Goal: Navigation & Orientation: Find specific page/section

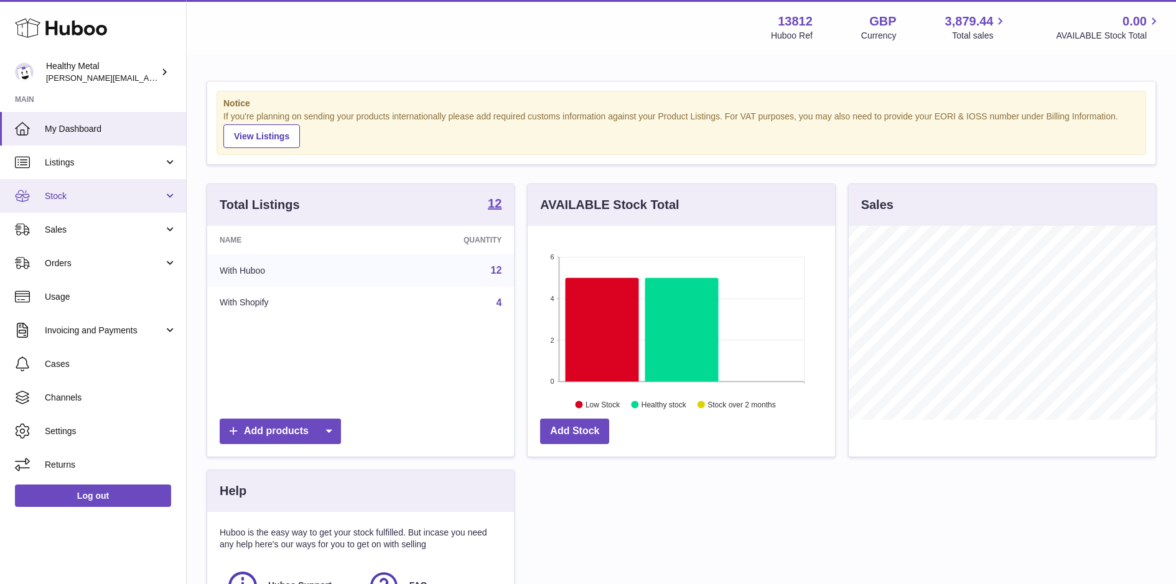
scroll to position [194, 307]
click at [87, 190] on span "Stock" at bounding box center [104, 196] width 119 height 12
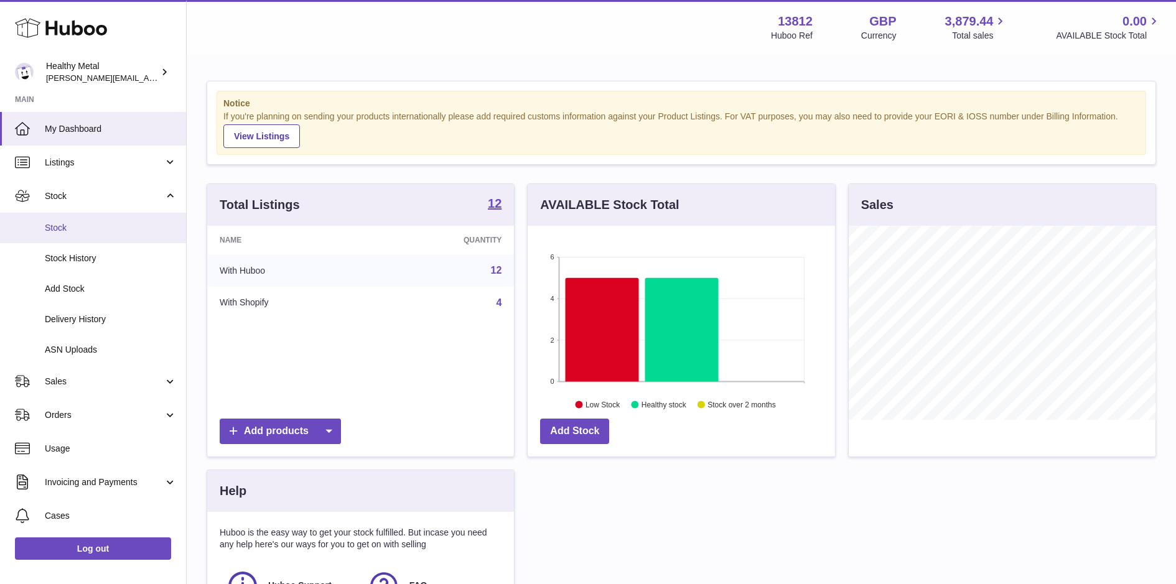
click at [81, 230] on span "Stock" at bounding box center [111, 228] width 132 height 12
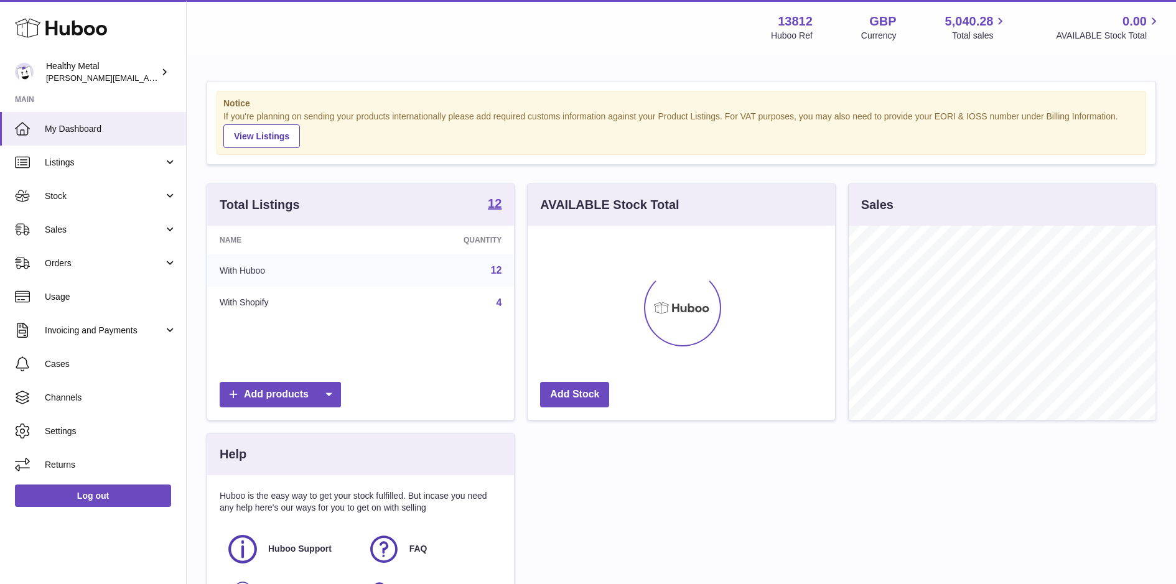
scroll to position [194, 307]
click at [79, 200] on span "Stock" at bounding box center [104, 196] width 119 height 12
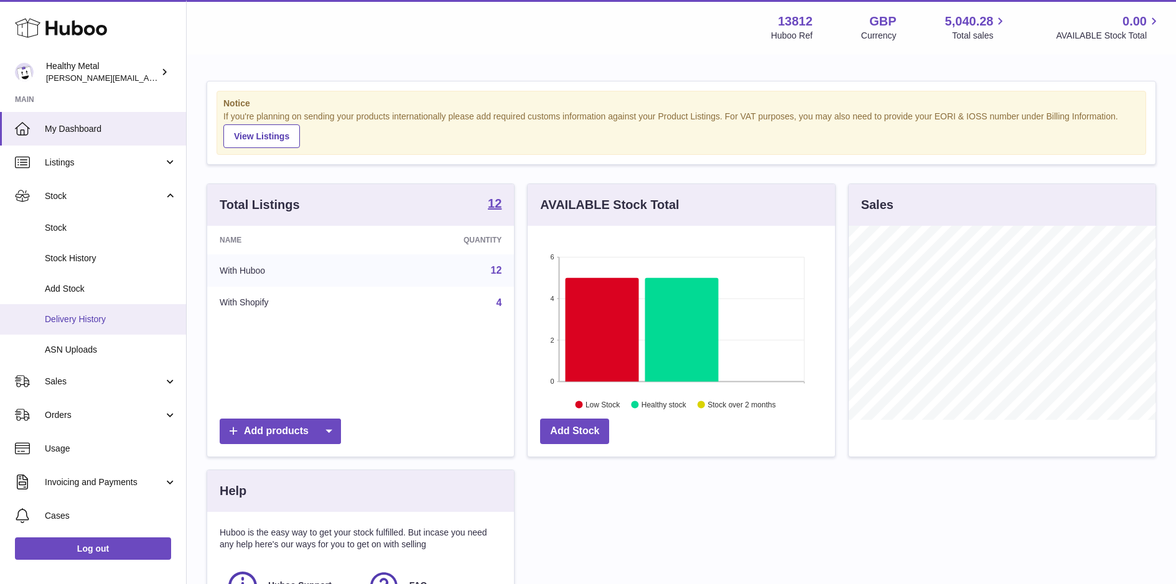
click at [74, 314] on span "Delivery History" at bounding box center [111, 320] width 132 height 12
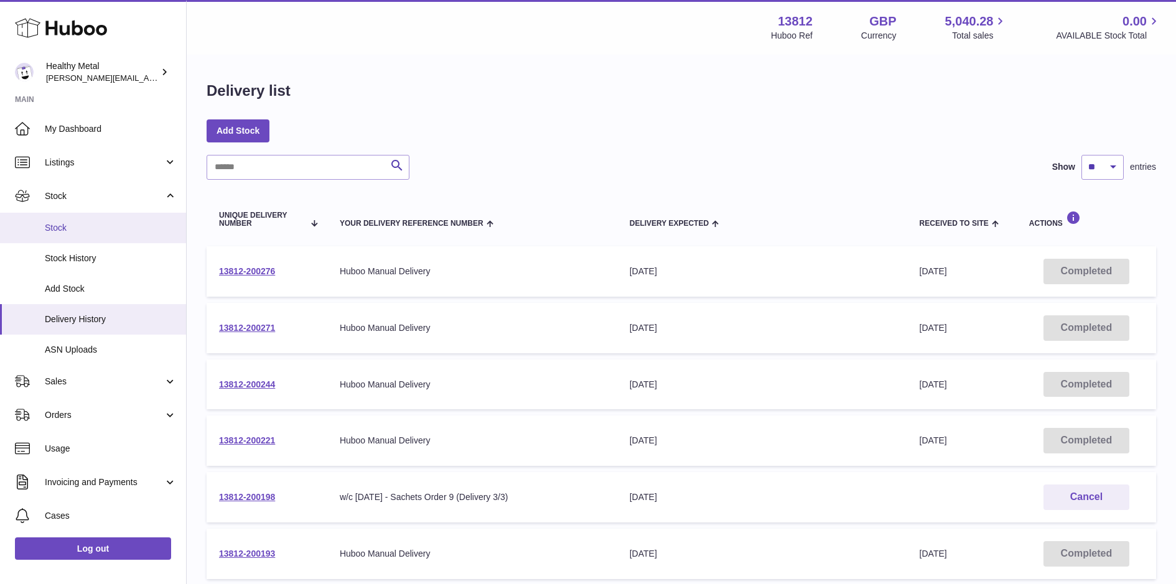
click at [71, 242] on link "Stock" at bounding box center [93, 228] width 186 height 31
click at [63, 222] on span "Stock" at bounding box center [111, 228] width 132 height 12
click at [82, 189] on link "Stock" at bounding box center [93, 196] width 186 height 34
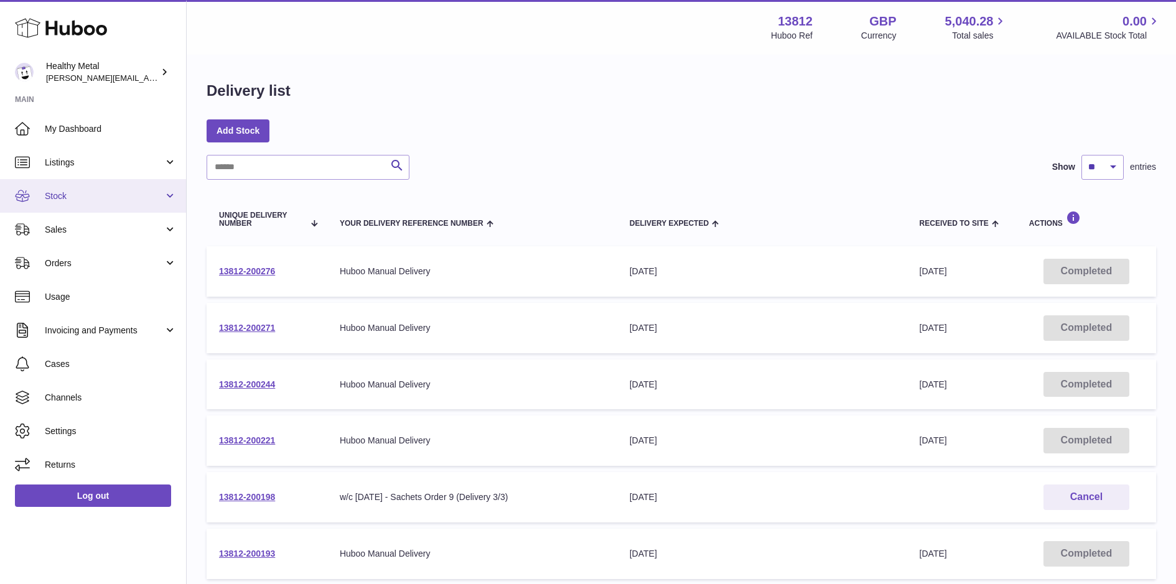
click at [72, 195] on span "Stock" at bounding box center [104, 196] width 119 height 12
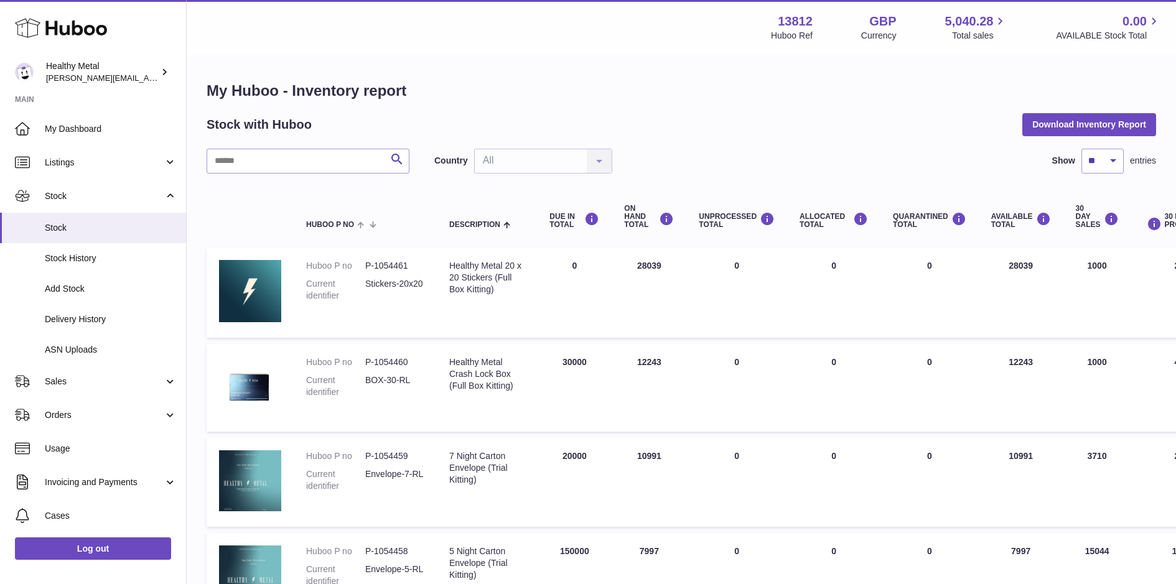
scroll to position [894, 0]
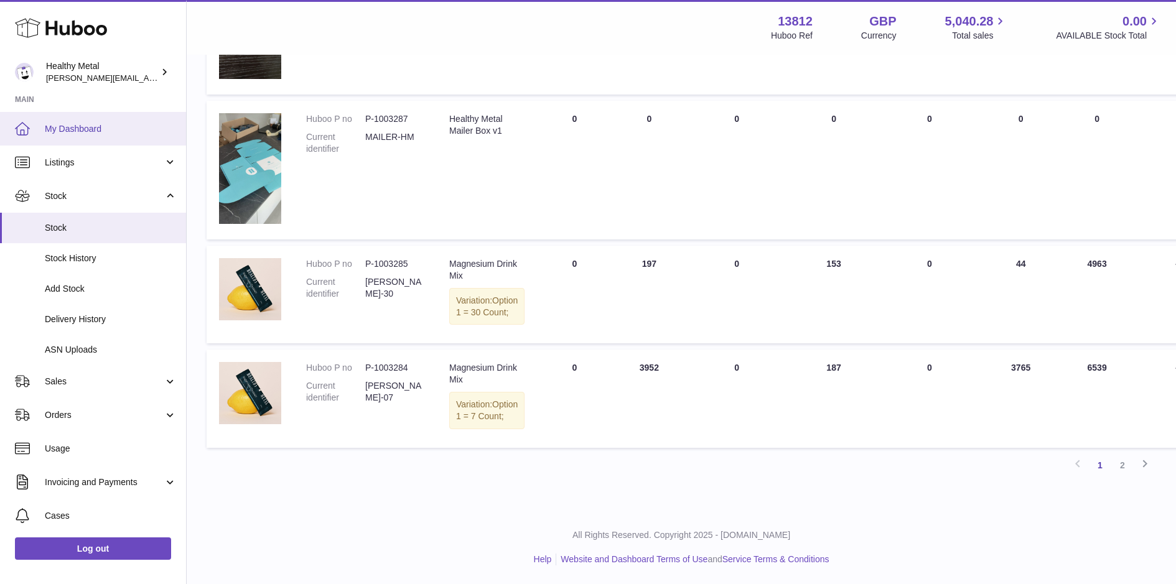
click at [73, 114] on link "My Dashboard" at bounding box center [93, 129] width 186 height 34
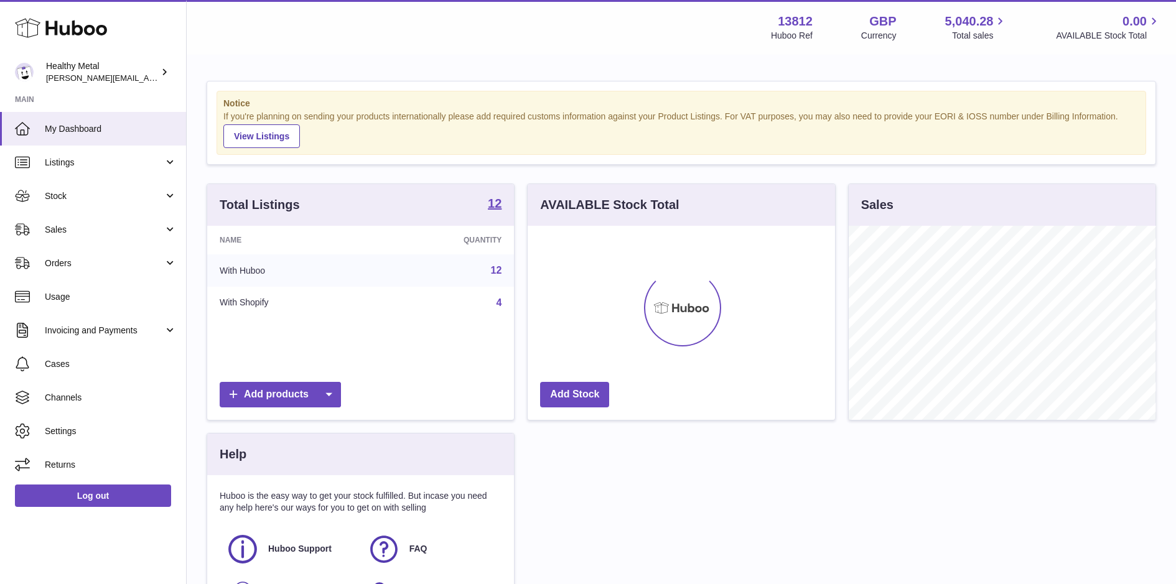
scroll to position [194, 307]
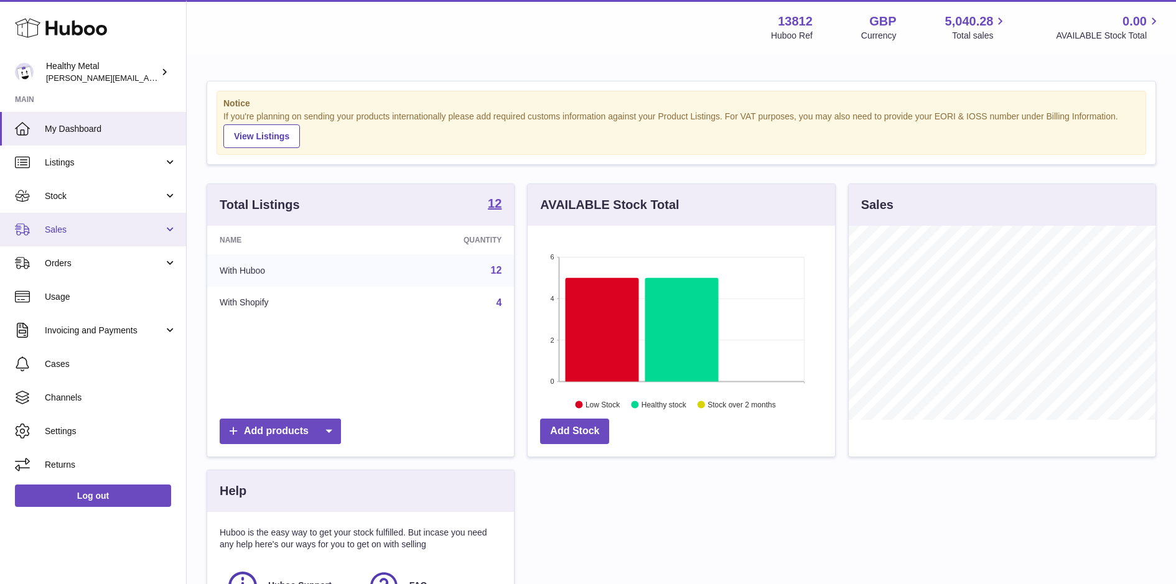
click at [73, 237] on link "Sales" at bounding box center [93, 230] width 186 height 34
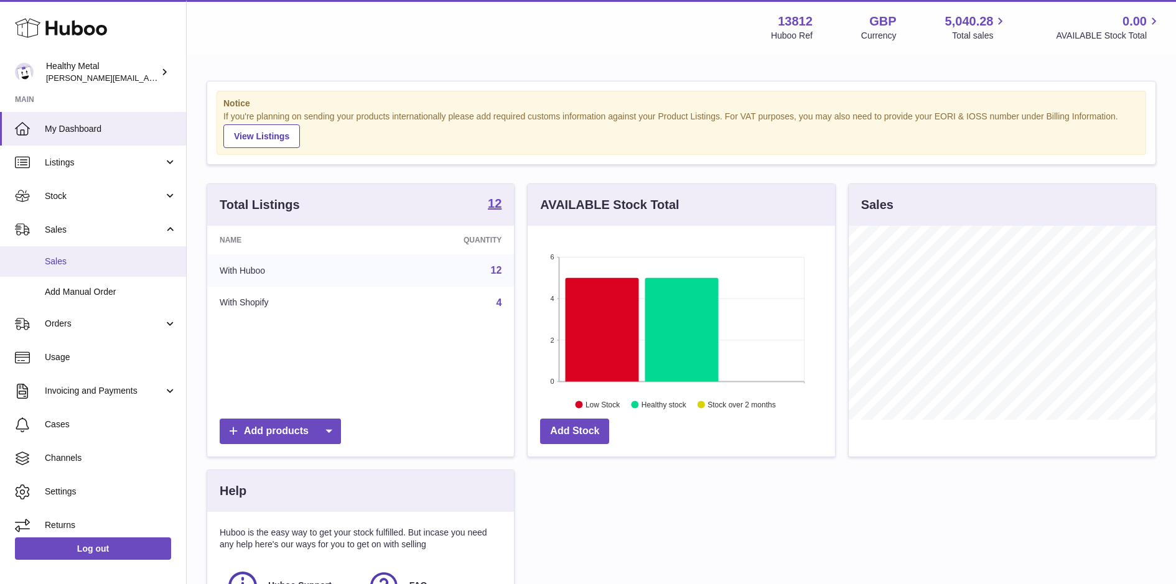
click at [120, 275] on link "Sales" at bounding box center [93, 261] width 186 height 31
click at [109, 289] on span "Add Manual Order" at bounding box center [111, 292] width 132 height 12
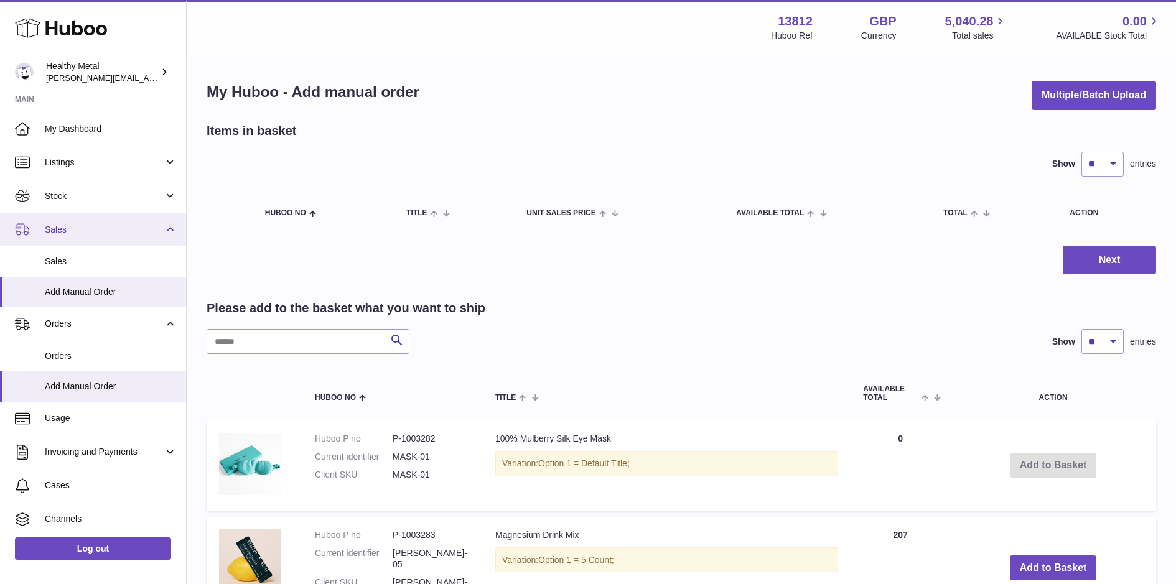
click at [83, 219] on link "Sales" at bounding box center [93, 230] width 186 height 34
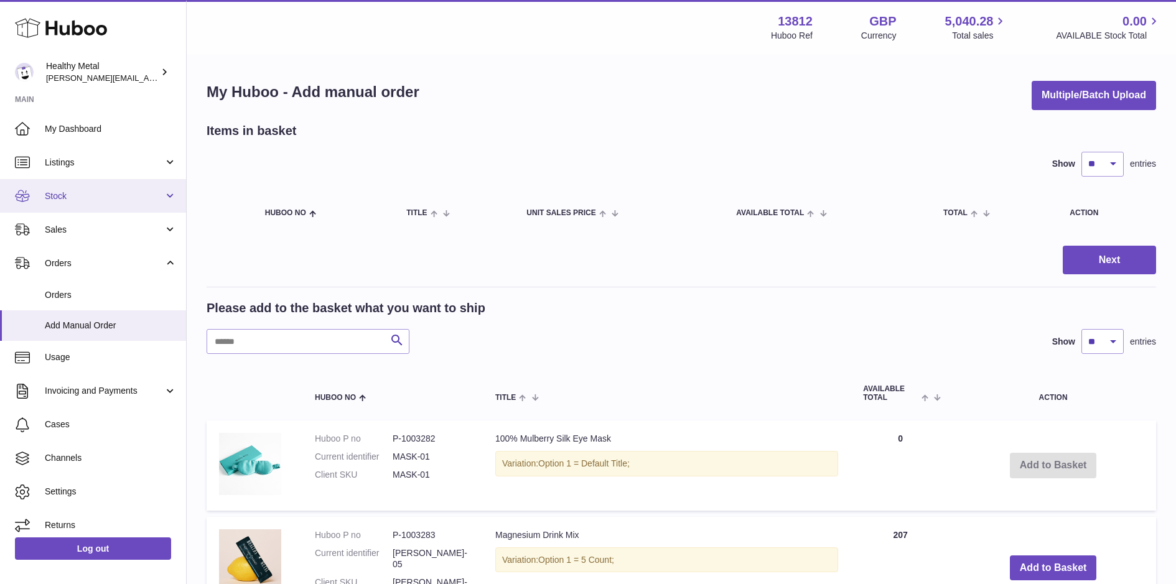
click at [104, 203] on link "Stock" at bounding box center [93, 196] width 186 height 34
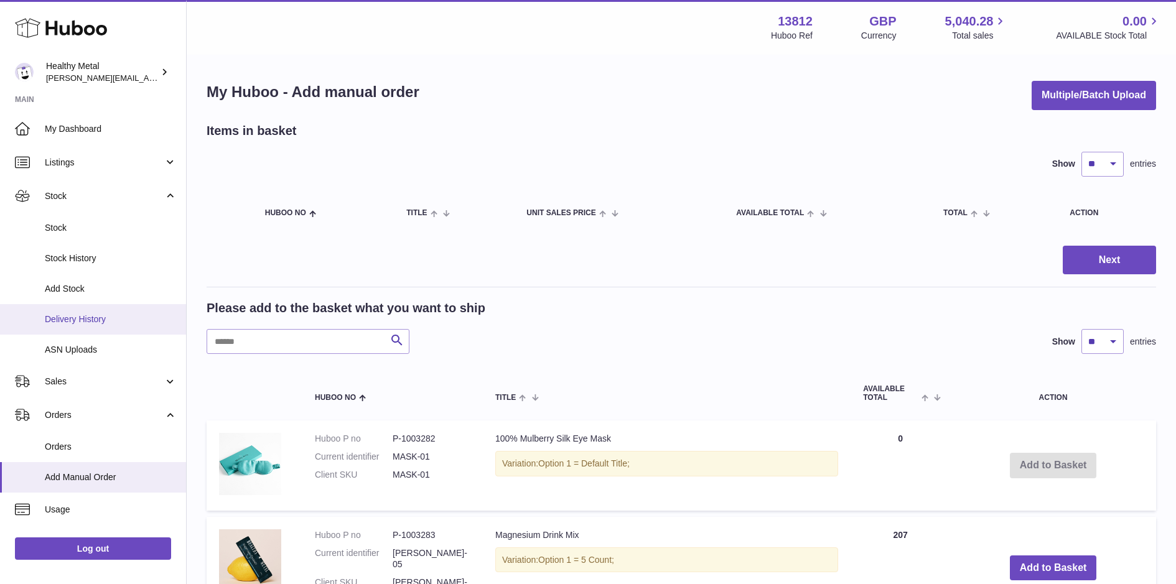
click at [94, 325] on link "Delivery History" at bounding box center [93, 319] width 186 height 31
